Goal: Transaction & Acquisition: Purchase product/service

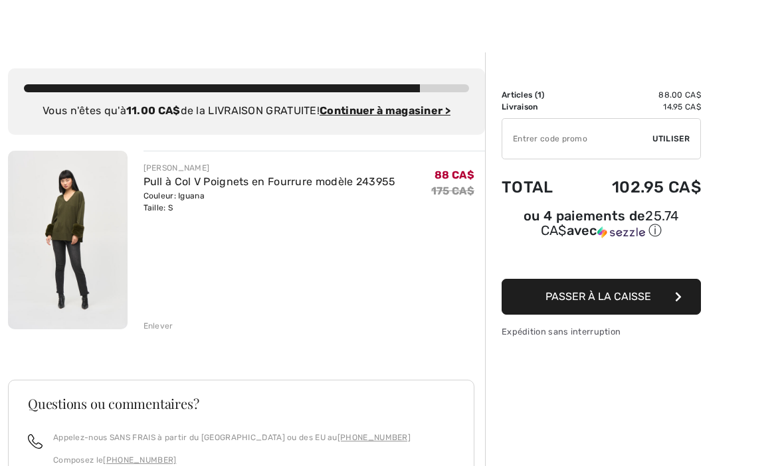
scroll to position [14, 0]
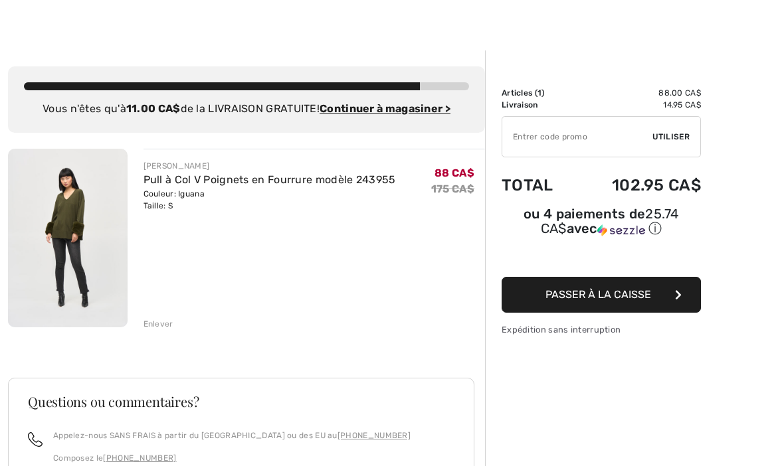
click at [161, 330] on div "JOSEPH RIBKOFF Pull à Col V Poignets en Fourrure modèle 243955 Couleur: Iguana …" at bounding box center [246, 421] width 477 height 545
click at [160, 325] on div "Enlever" at bounding box center [159, 325] width 30 height 12
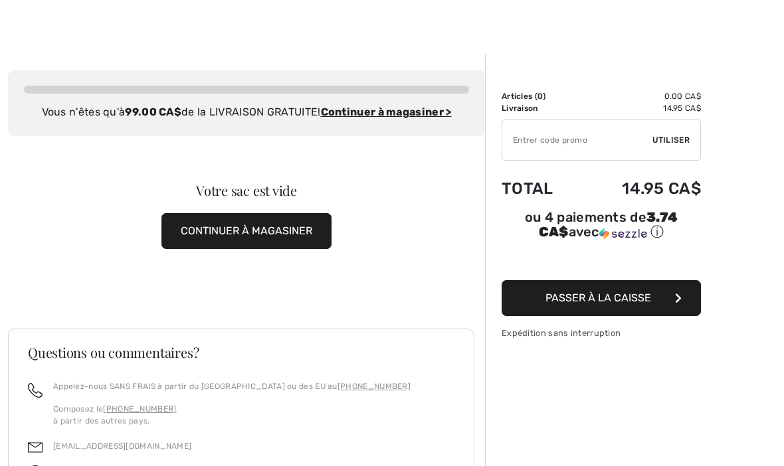
scroll to position [0, 0]
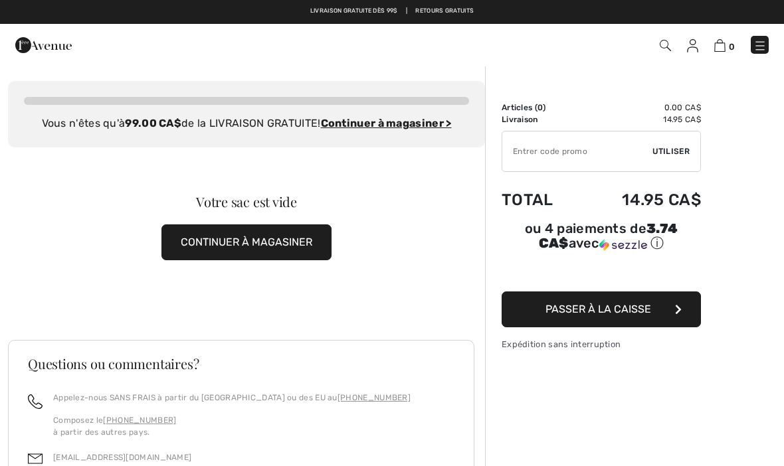
click at [255, 255] on button "CONTINUER À MAGASINER" at bounding box center [246, 243] width 170 height 36
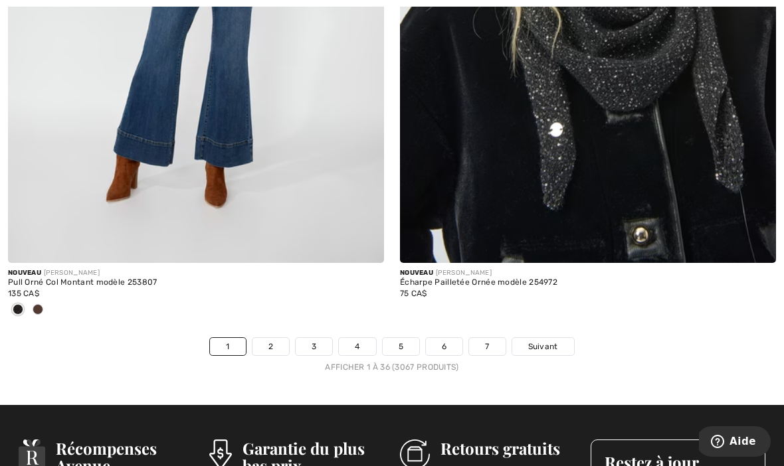
scroll to position [11415, 0]
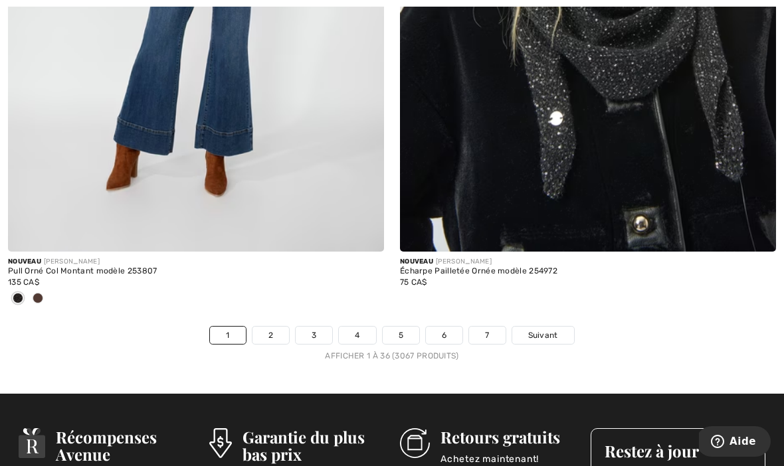
click at [253, 334] on link "2" at bounding box center [270, 335] width 37 height 17
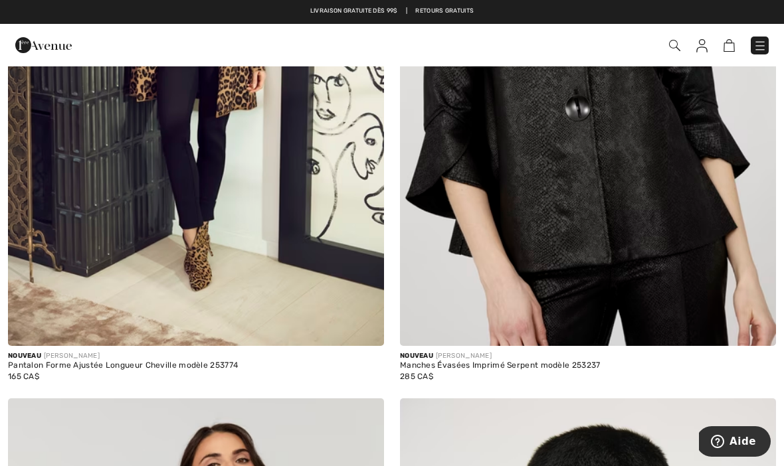
scroll to position [10050, 0]
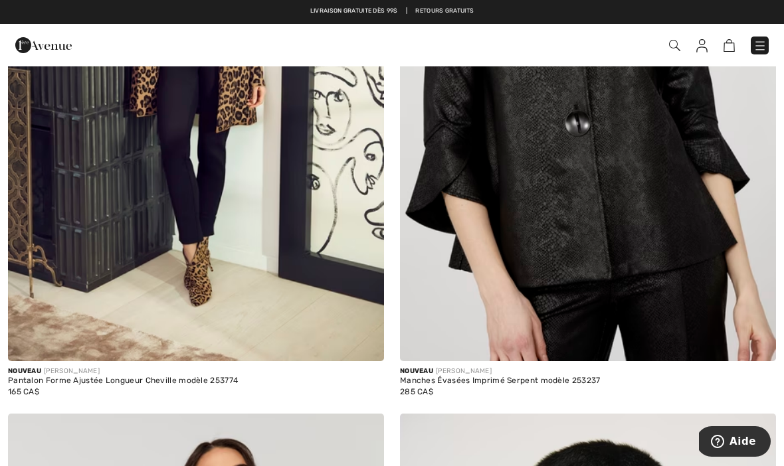
click at [670, 51] on img at bounding box center [674, 45] width 11 height 11
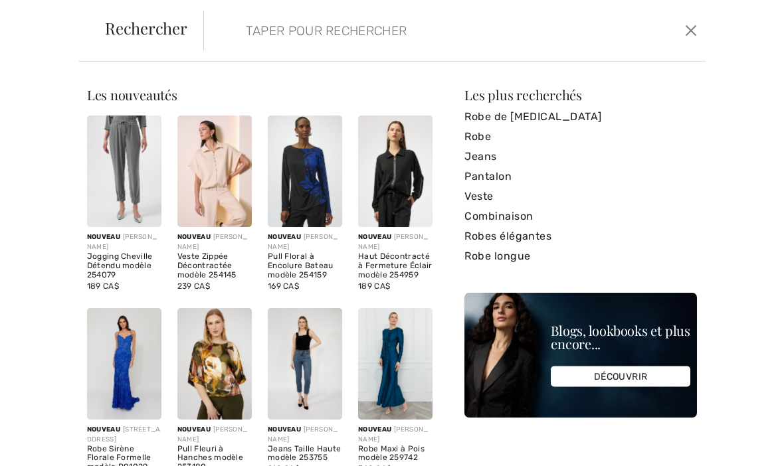
click at [317, 47] on input "search" at bounding box center [403, 31] width 334 height 40
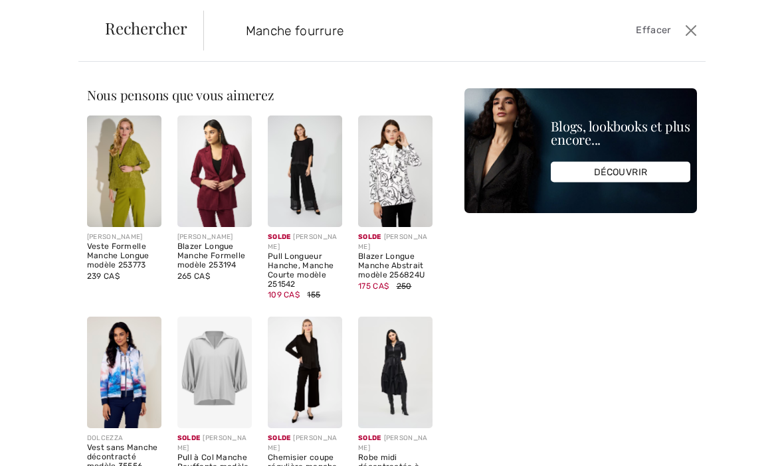
type input "Manche fourrure"
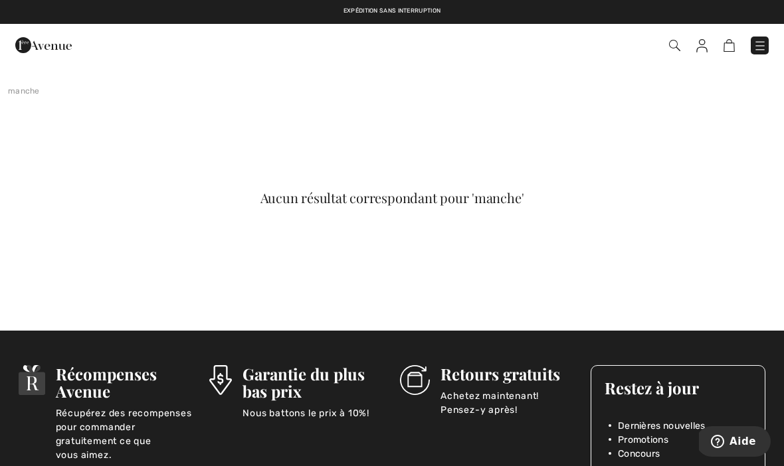
click at [670, 50] on img at bounding box center [674, 45] width 11 height 11
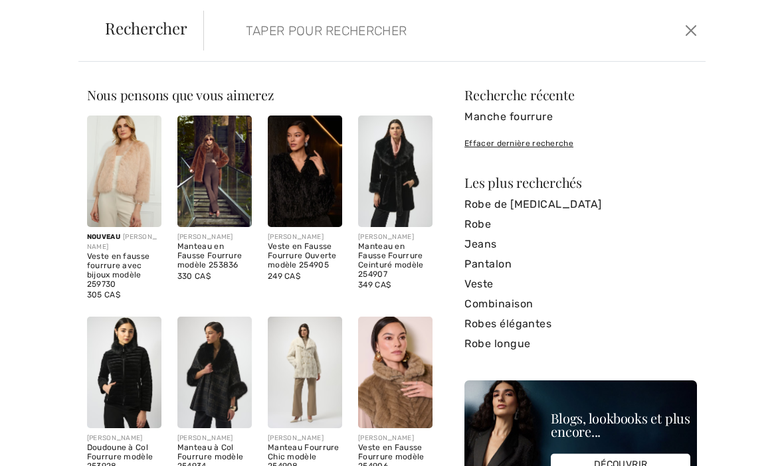
click at [355, 45] on input "search" at bounding box center [403, 31] width 334 height 40
type input "K"
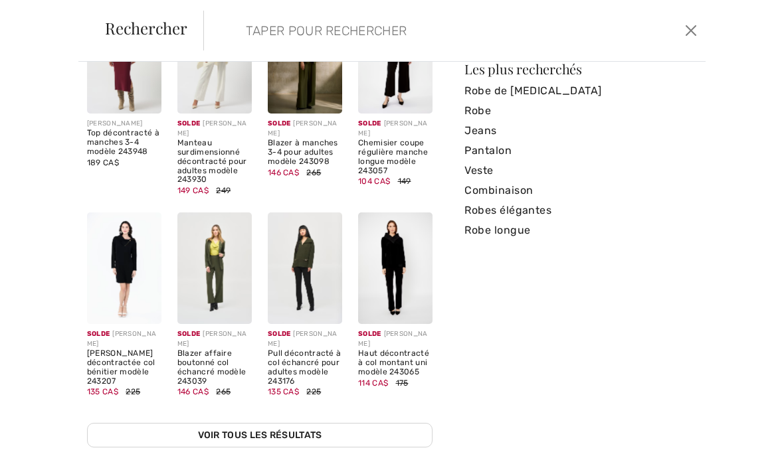
scroll to position [113, 0]
click at [682, 29] on button "Ferme" at bounding box center [691, 30] width 19 height 21
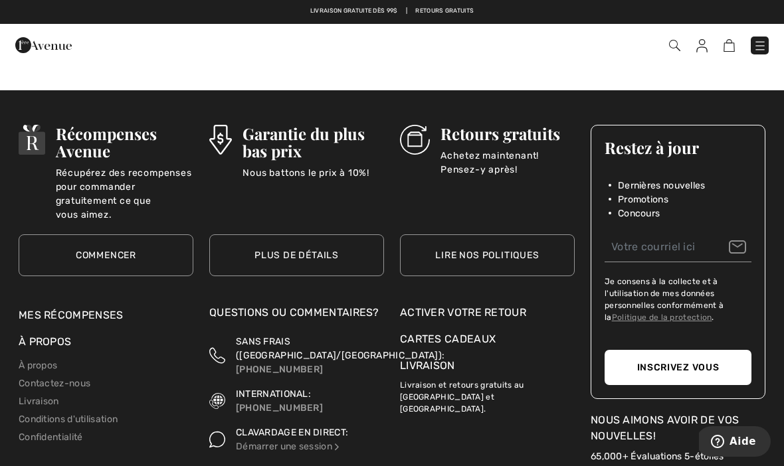
scroll to position [0, 0]
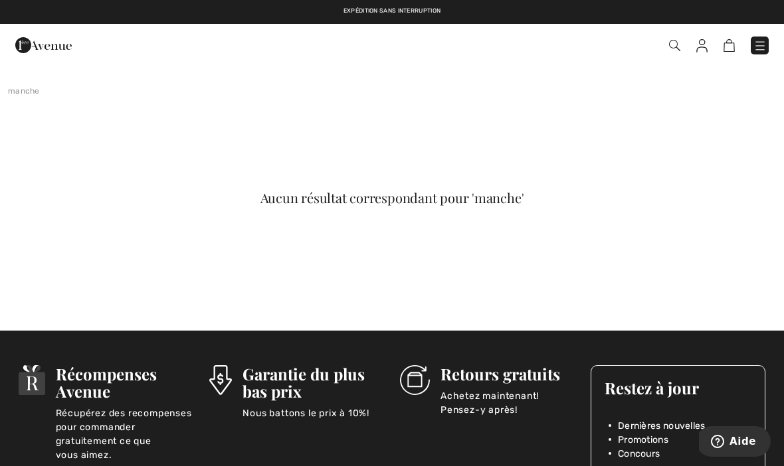
click at [755, 45] on img at bounding box center [759, 45] width 13 height 13
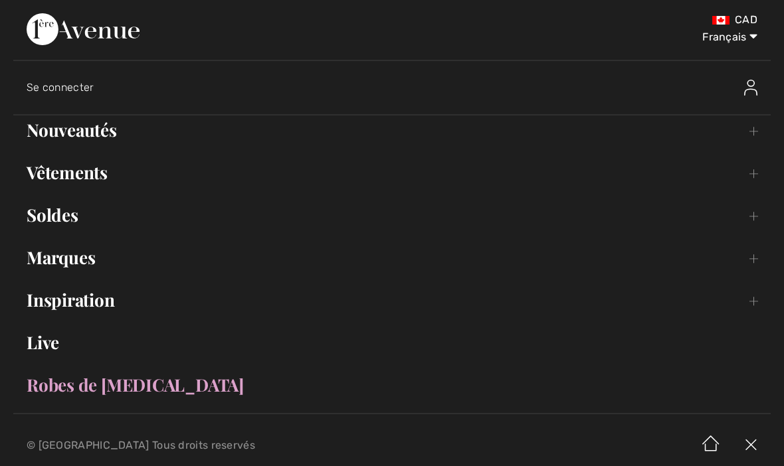
click at [98, 175] on link "Vêtements Toggle submenu" at bounding box center [391, 172] width 757 height 29
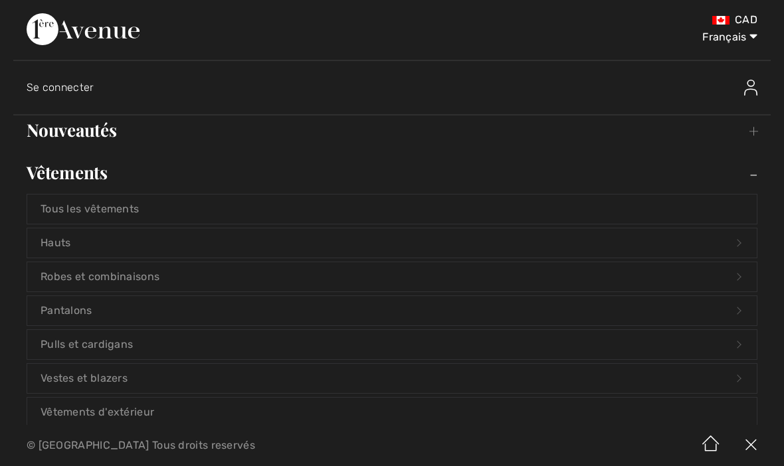
click at [120, 351] on link "Pulls et cardigans Open submenu" at bounding box center [391, 344] width 729 height 29
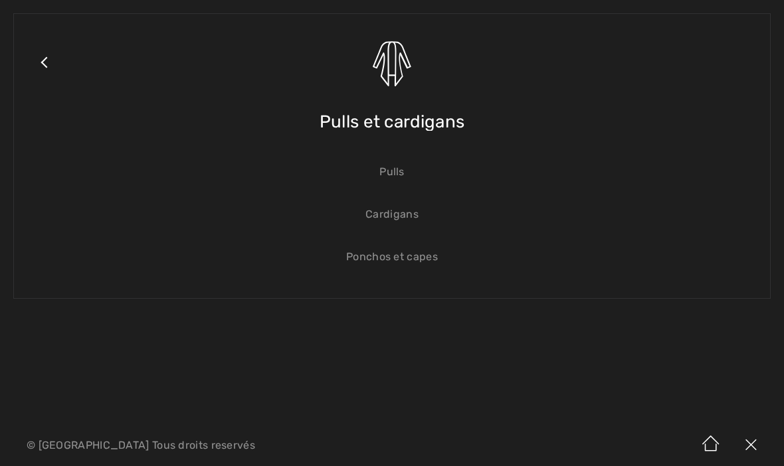
click at [395, 176] on link "Pulls" at bounding box center [391, 171] width 729 height 29
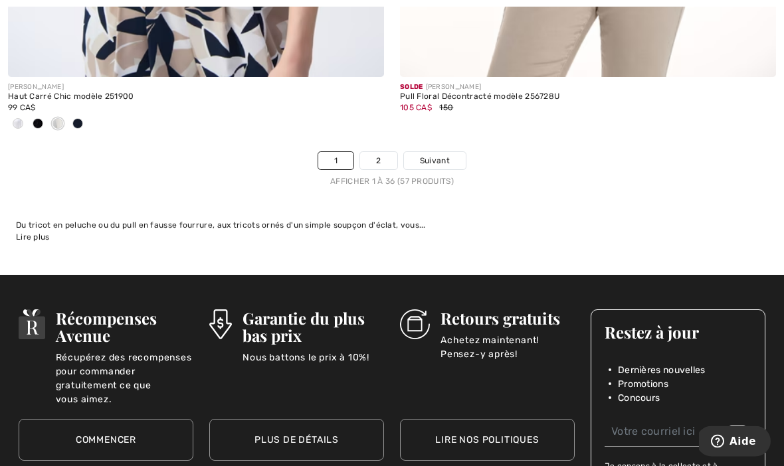
scroll to position [11631, 0]
click at [380, 152] on link "2" at bounding box center [378, 160] width 37 height 17
click at [379, 152] on link "2" at bounding box center [378, 160] width 37 height 17
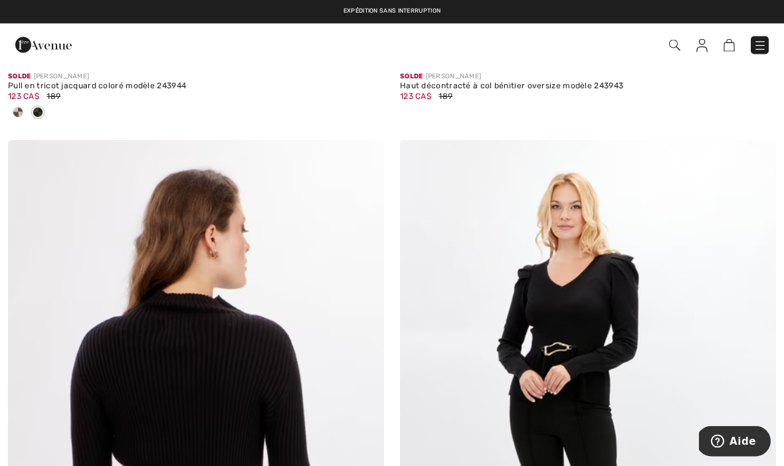
scroll to position [5789, 0]
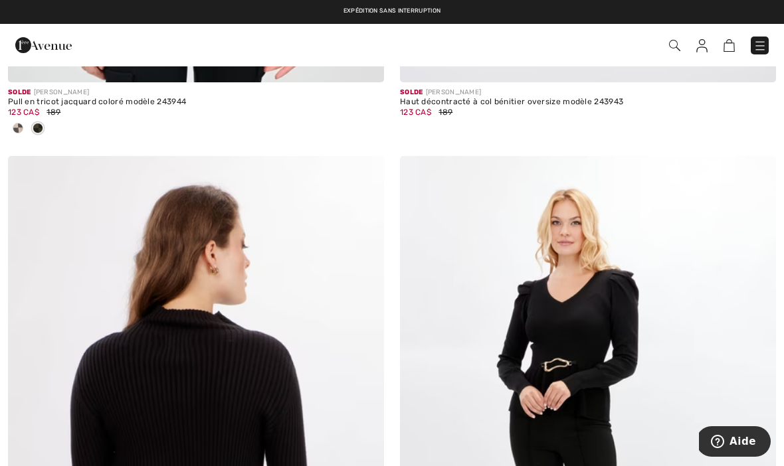
click at [756, 45] on img at bounding box center [759, 45] width 13 height 13
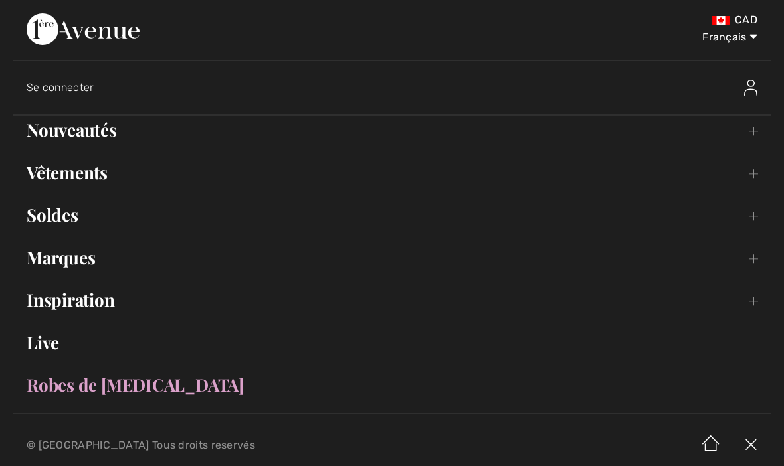
click at [80, 225] on link "Soldes Toggle submenu" at bounding box center [391, 215] width 757 height 29
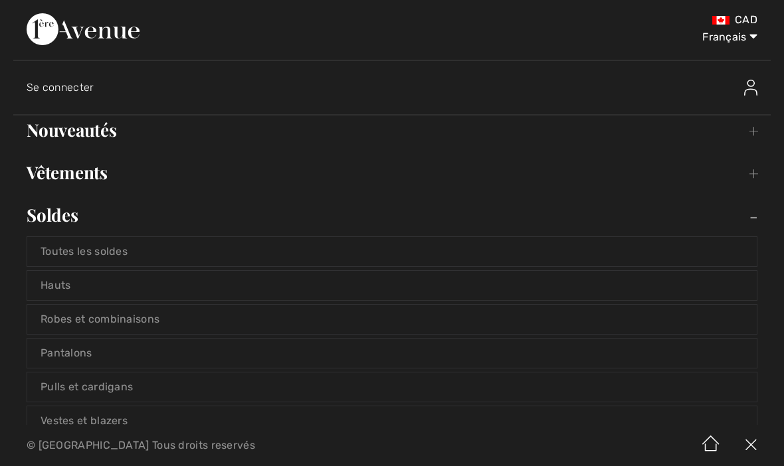
click at [138, 391] on link "Pulls et cardigans" at bounding box center [391, 387] width 729 height 29
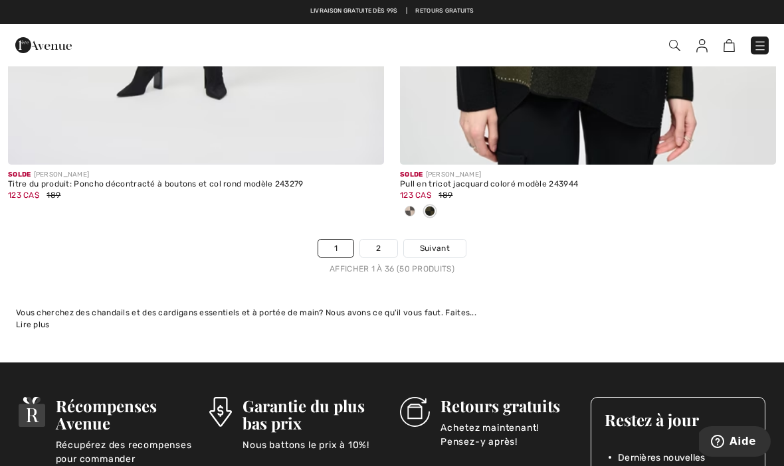
scroll to position [11544, 0]
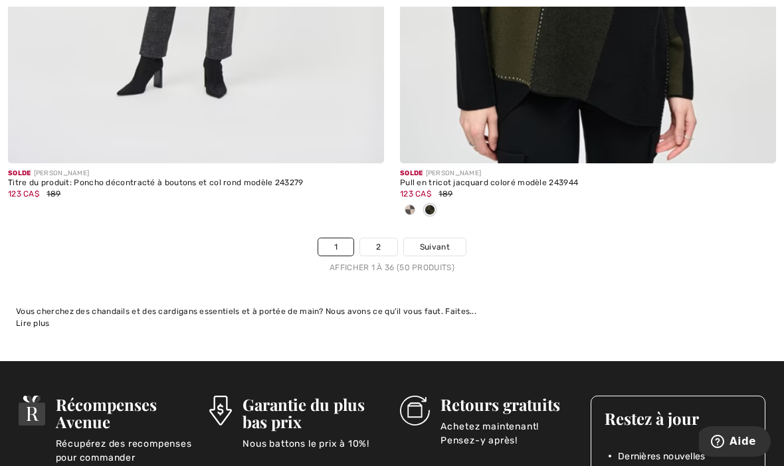
click at [372, 239] on link "2" at bounding box center [378, 247] width 37 height 17
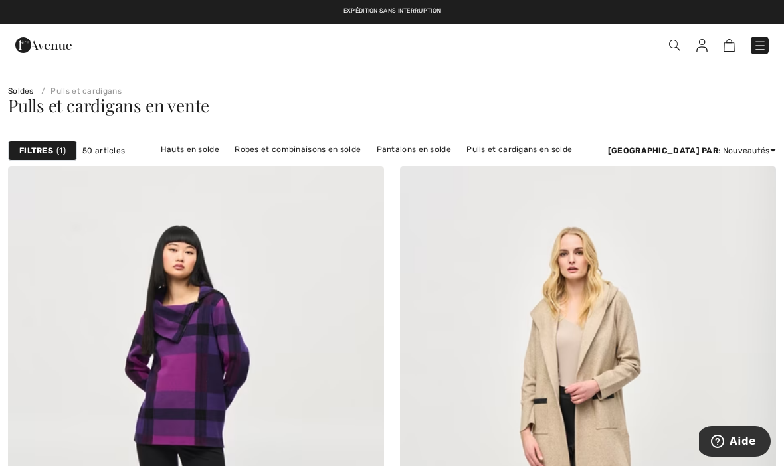
click at [556, 151] on link "Pulls et cardigans en solde" at bounding box center [519, 149] width 119 height 17
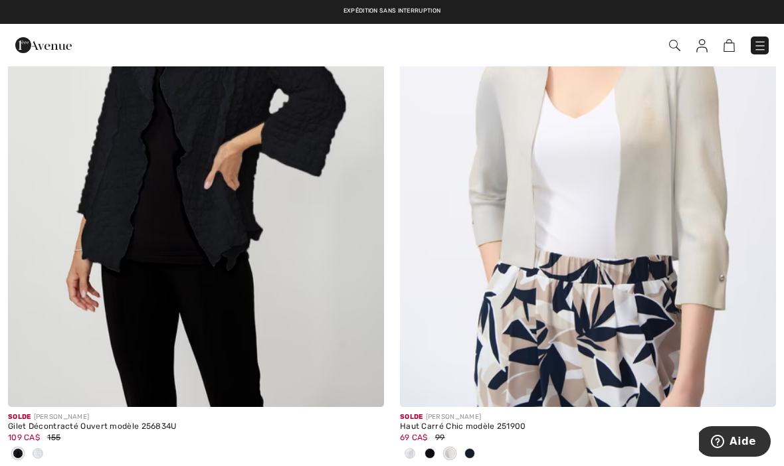
scroll to position [3445, 0]
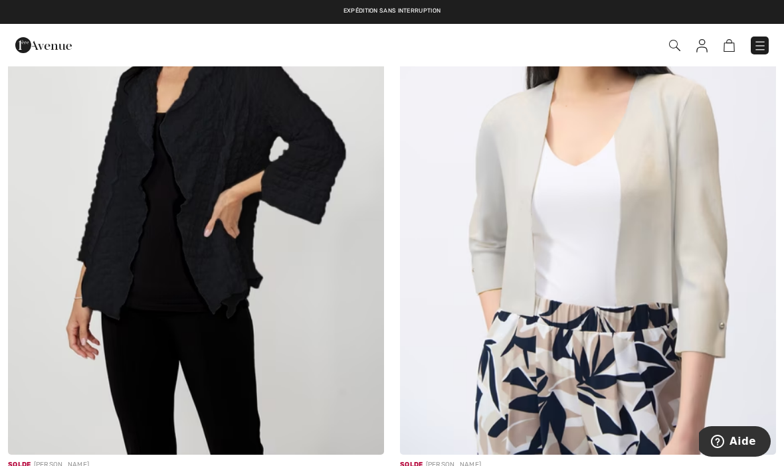
click at [704, 330] on img at bounding box center [588, 173] width 376 height 564
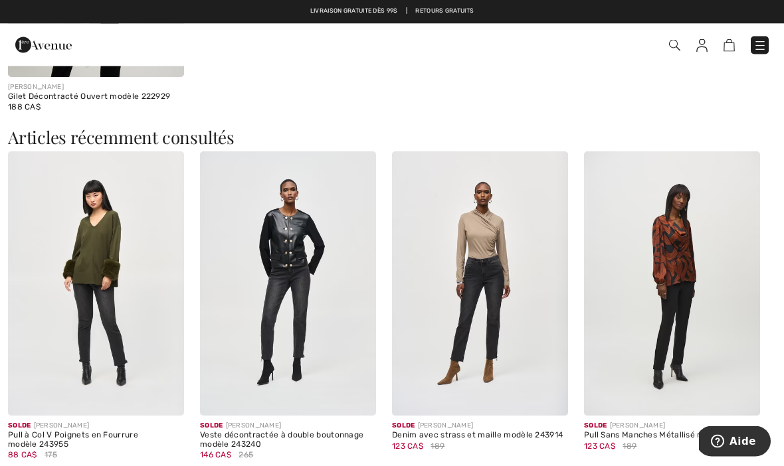
scroll to position [1353, 0]
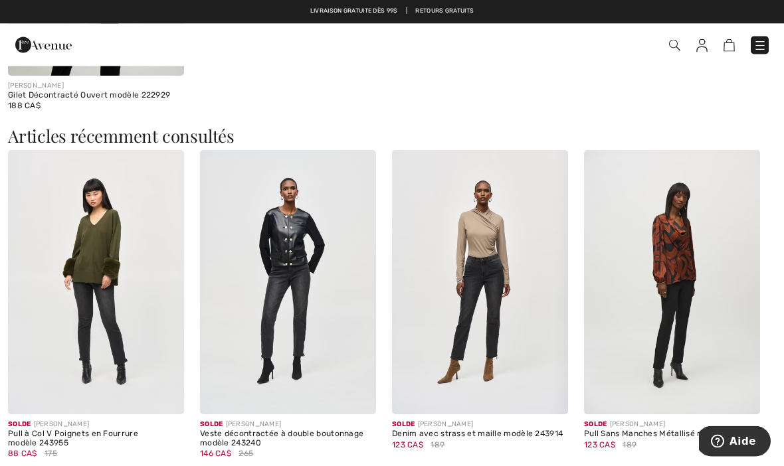
click at [93, 307] on img at bounding box center [96, 283] width 176 height 264
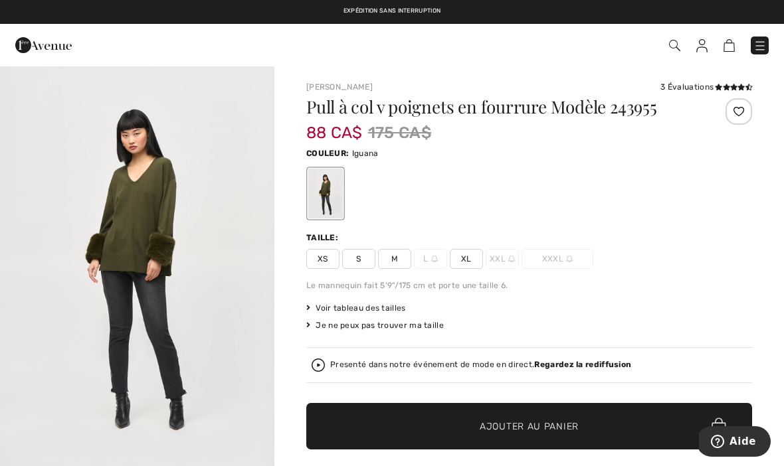
click at [385, 260] on span "M" at bounding box center [394, 259] width 33 height 20
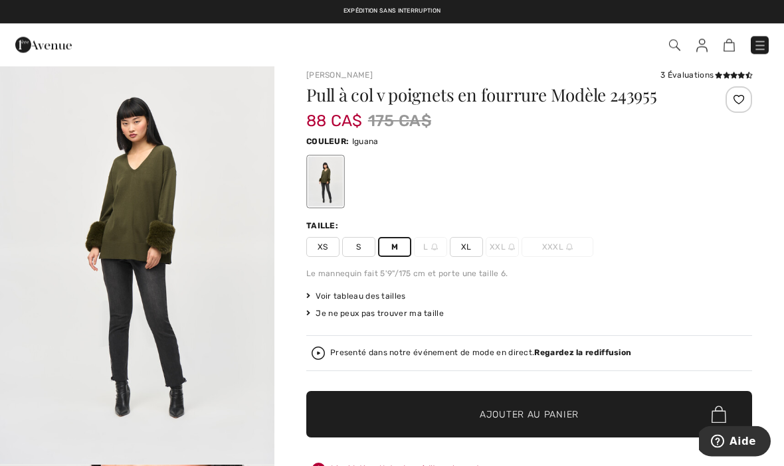
scroll to position [12, 0]
click at [555, 418] on span "Ajouter au panier" at bounding box center [529, 415] width 99 height 14
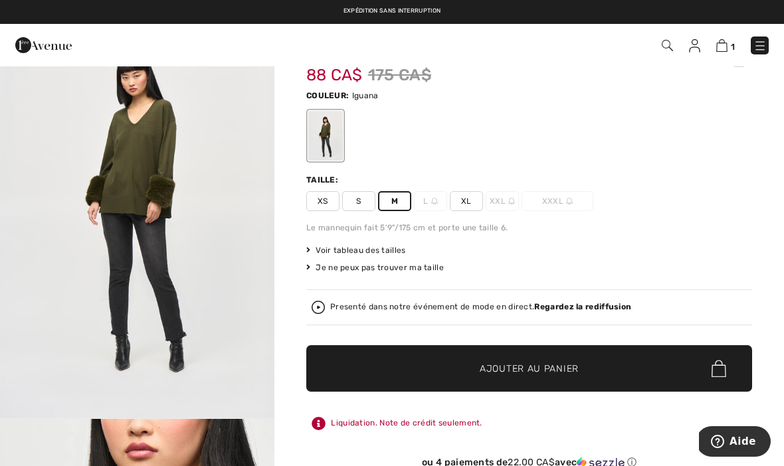
scroll to position [0, 0]
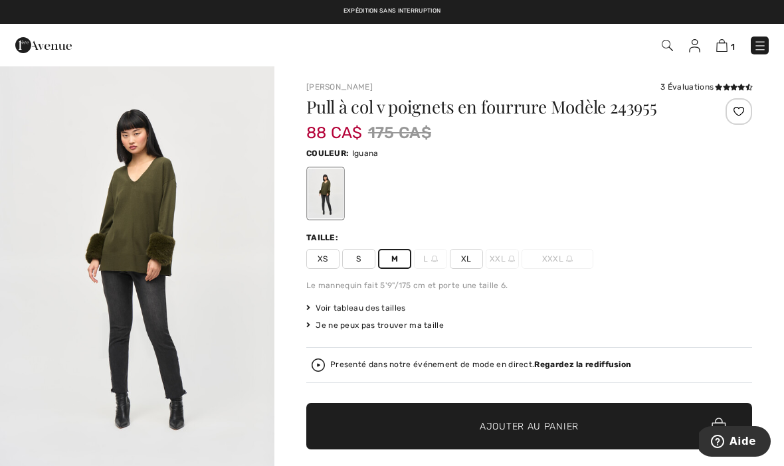
click at [358, 250] on span "S" at bounding box center [358, 259] width 33 height 20
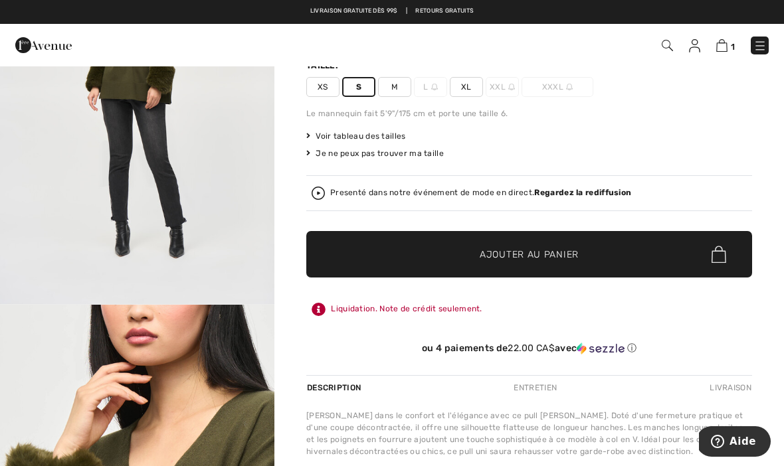
scroll to position [169, 0]
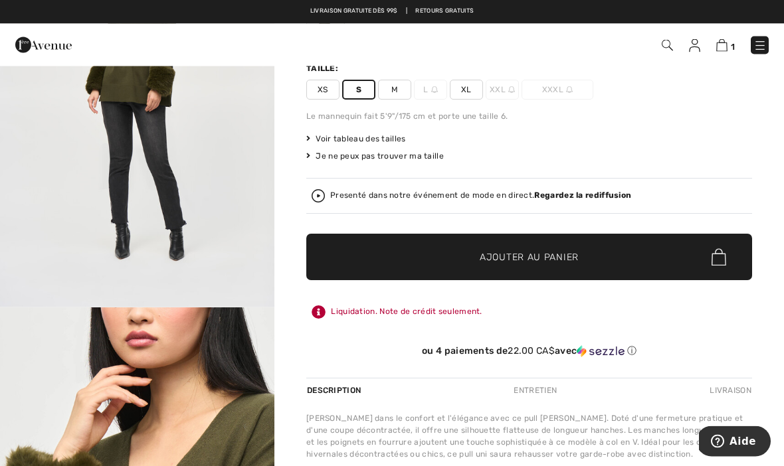
click at [353, 139] on span "Voir tableau des tailles" at bounding box center [356, 140] width 100 height 12
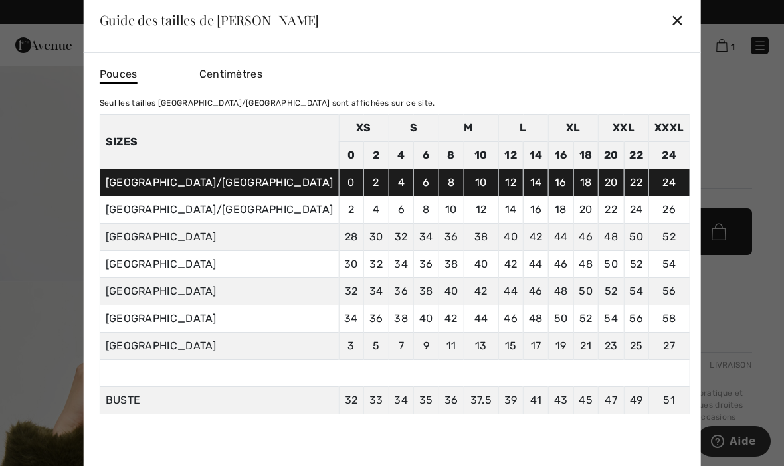
scroll to position [195, 0]
click at [670, 34] on div "✕" at bounding box center [677, 20] width 14 height 28
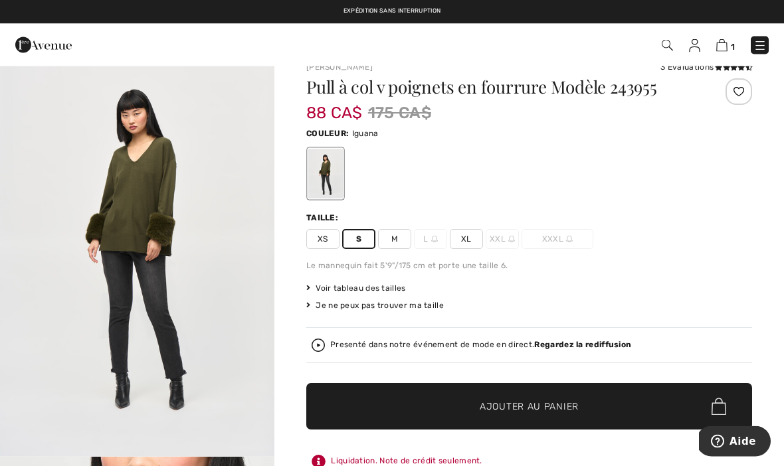
scroll to position [19, 0]
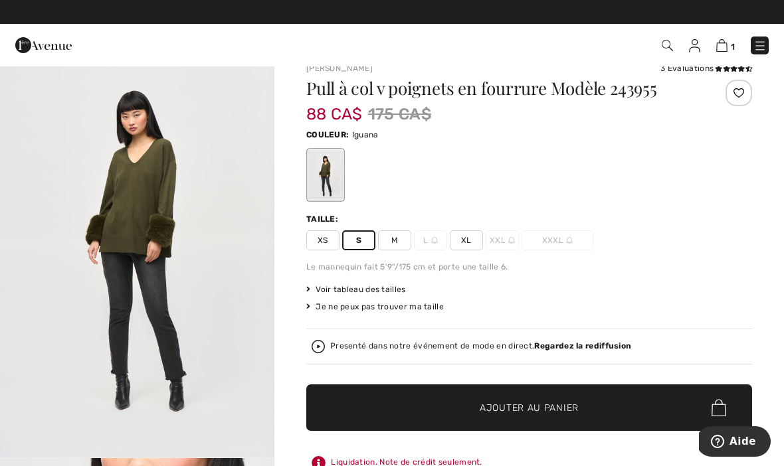
click at [568, 411] on span "Ajouter au panier" at bounding box center [529, 408] width 99 height 14
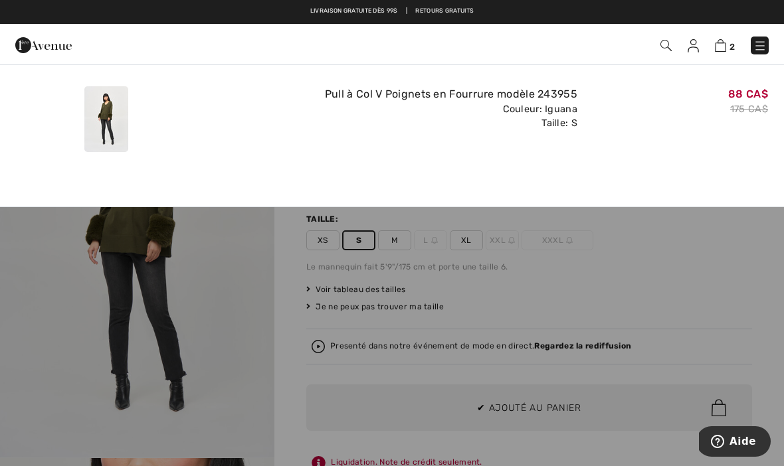
click at [709, 54] on div "Ajouté au panier Joseph Ribkoff Pull à Col V Poignets En Fourrure Modèle 243955…" at bounding box center [392, 130] width 784 height 153
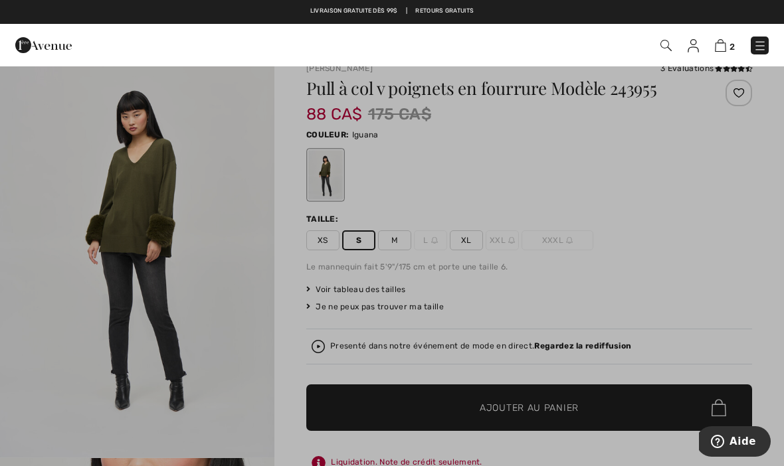
click at [726, 48] on img at bounding box center [720, 45] width 11 height 13
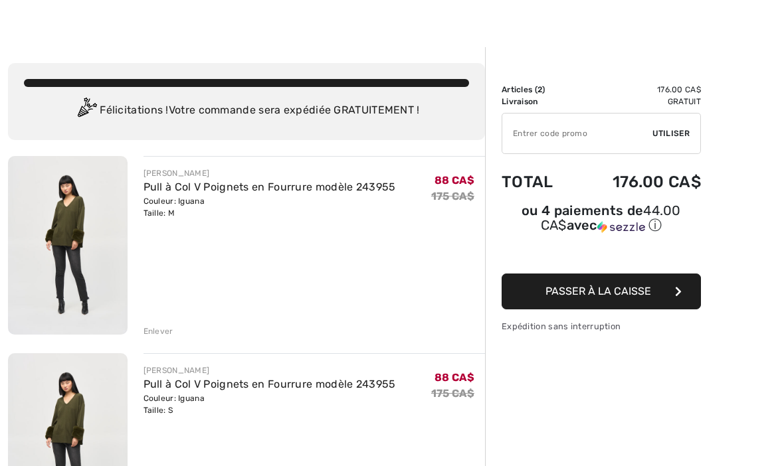
scroll to position [18, 0]
click at [160, 331] on div "Enlever" at bounding box center [159, 332] width 30 height 12
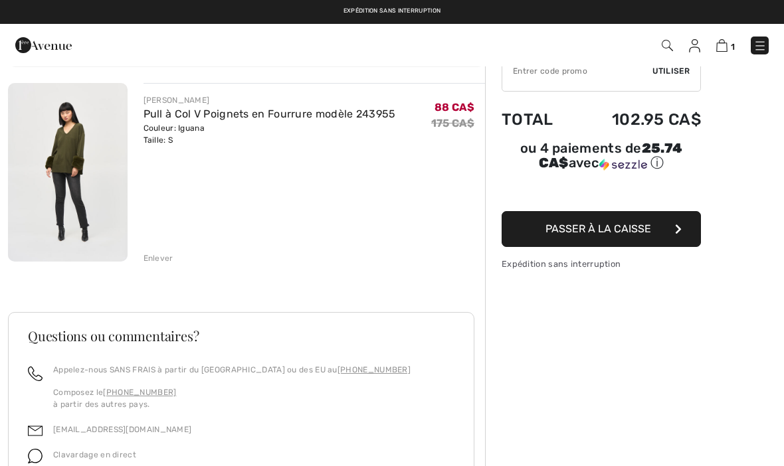
scroll to position [70, 0]
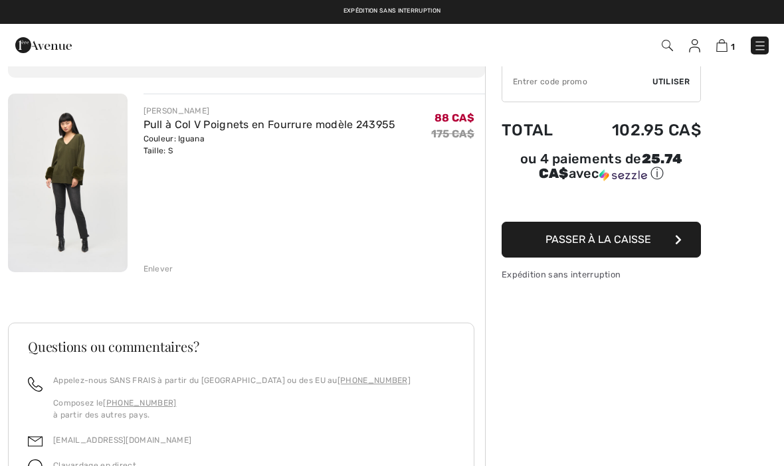
click at [662, 252] on button "Passer à la caisse" at bounding box center [601, 240] width 199 height 36
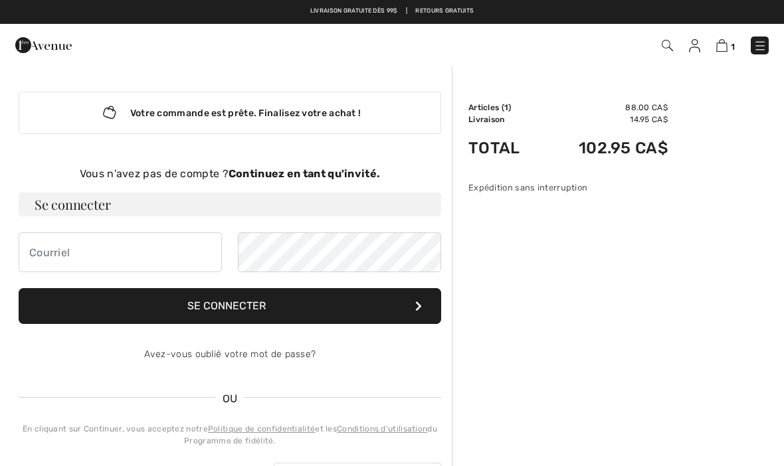
click at [765, 43] on img at bounding box center [759, 45] width 13 height 13
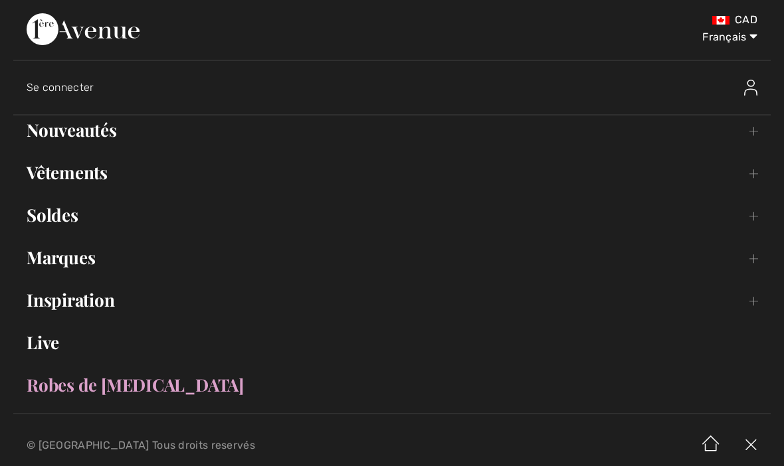
click at [746, 42] on select "English Français" at bounding box center [722, 35] width 69 height 40
click at [508, 219] on link "Soldes Toggle submenu" at bounding box center [391, 215] width 757 height 29
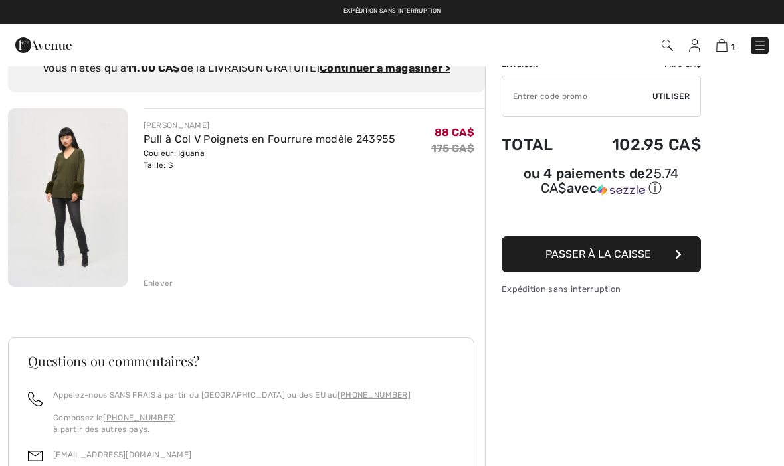
scroll to position [54, 0]
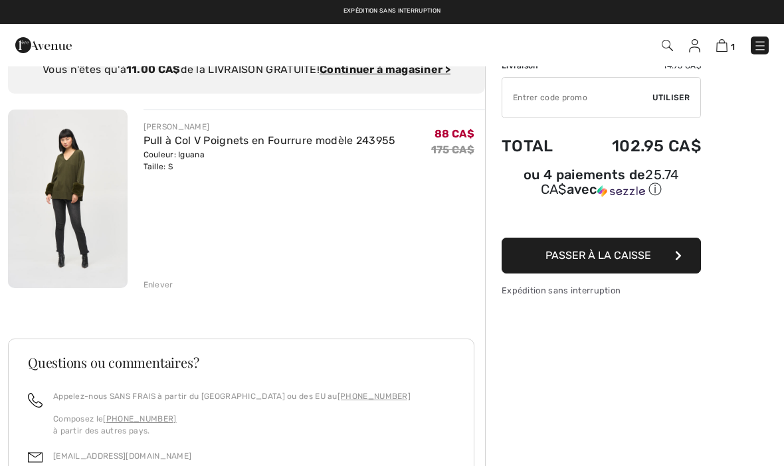
click at [660, 260] on button "Passer à la caisse" at bounding box center [601, 256] width 199 height 36
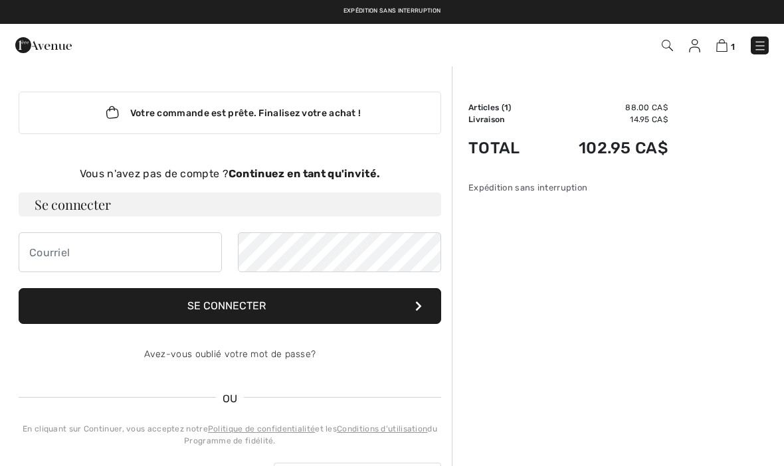
click at [659, 50] on span "1" at bounding box center [552, 46] width 431 height 18
click at [662, 48] on img at bounding box center [667, 45] width 11 height 11
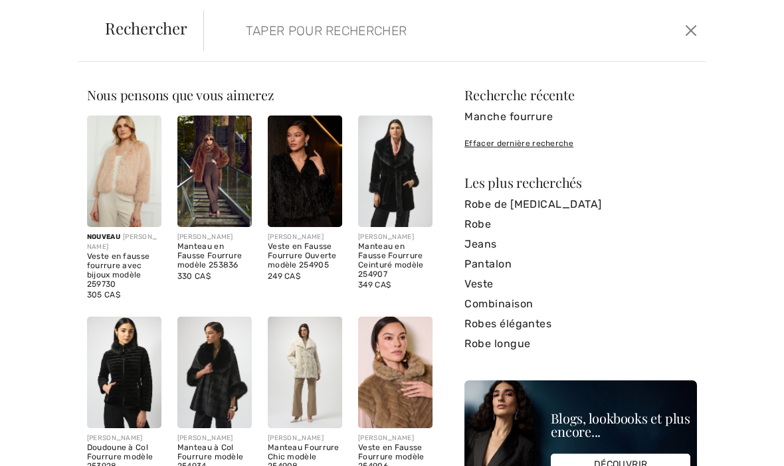
click at [330, 28] on input "search" at bounding box center [403, 31] width 334 height 40
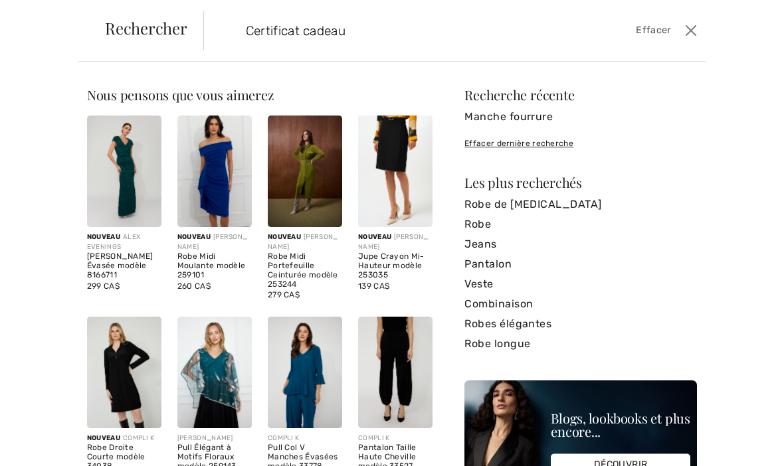
type input "Certificat cadeau"
